Goal: Information Seeking & Learning: Learn about a topic

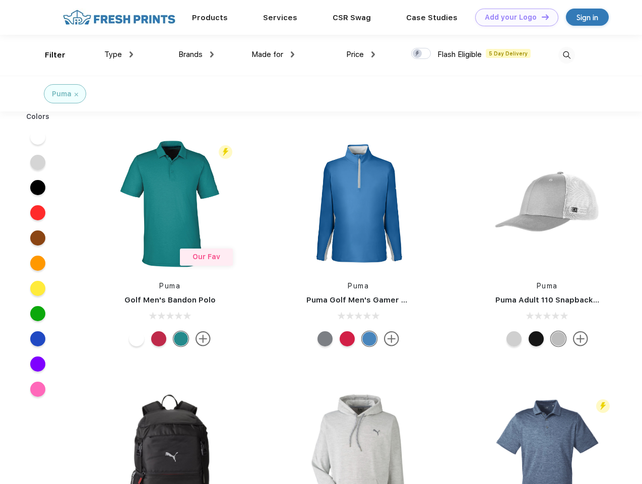
click at [513, 17] on link "Add your Logo Design Tool" at bounding box center [516, 18] width 83 height 18
click at [0, 0] on div "Design Tool" at bounding box center [0, 0] width 0 height 0
click at [541, 17] on link "Add your Logo Design Tool" at bounding box center [516, 18] width 83 height 18
click at [48, 55] on div "Filter" at bounding box center [55, 55] width 21 height 12
click at [119, 54] on span "Type" at bounding box center [113, 54] width 18 height 9
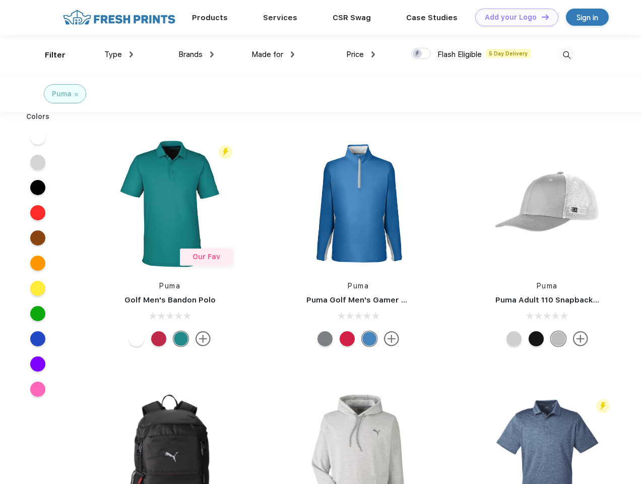
click at [196, 54] on span "Brands" at bounding box center [190, 54] width 24 height 9
click at [273, 54] on span "Made for" at bounding box center [267, 54] width 32 height 9
click at [361, 54] on span "Price" at bounding box center [355, 54] width 18 height 9
click at [421, 54] on div at bounding box center [421, 53] width 20 height 11
click at [418, 54] on input "checkbox" at bounding box center [414, 50] width 7 height 7
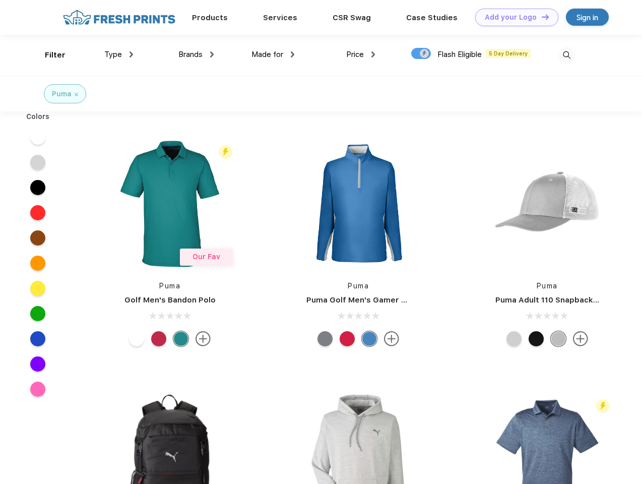
click at [566, 55] on img at bounding box center [566, 55] width 17 height 17
